Goal: Find specific page/section: Find specific page/section

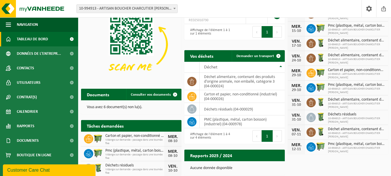
scroll to position [28, 0]
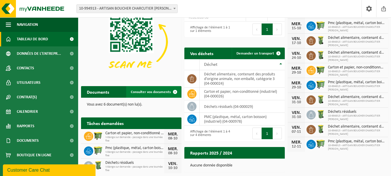
click at [157, 91] on span "Consulter vos documents" at bounding box center [151, 92] width 40 height 4
